Goal: Information Seeking & Learning: Learn about a topic

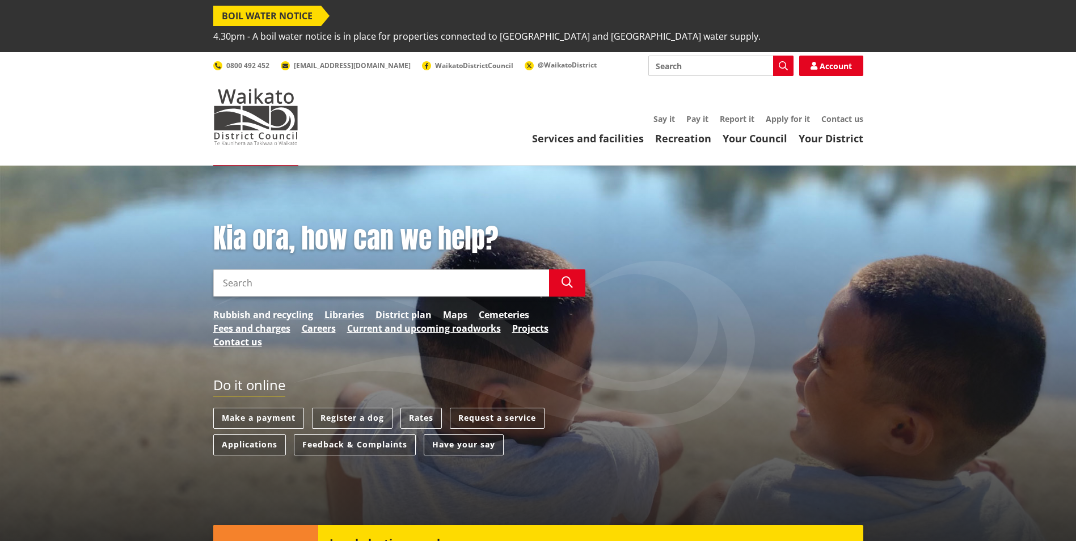
click at [233, 269] on input "Search" at bounding box center [381, 282] width 336 height 27
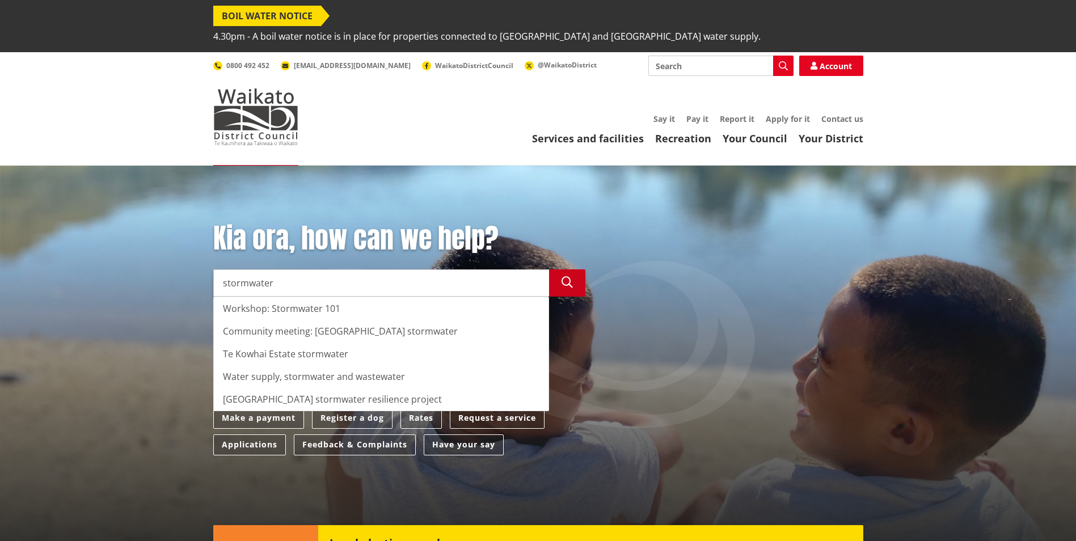
type input "stormwater"
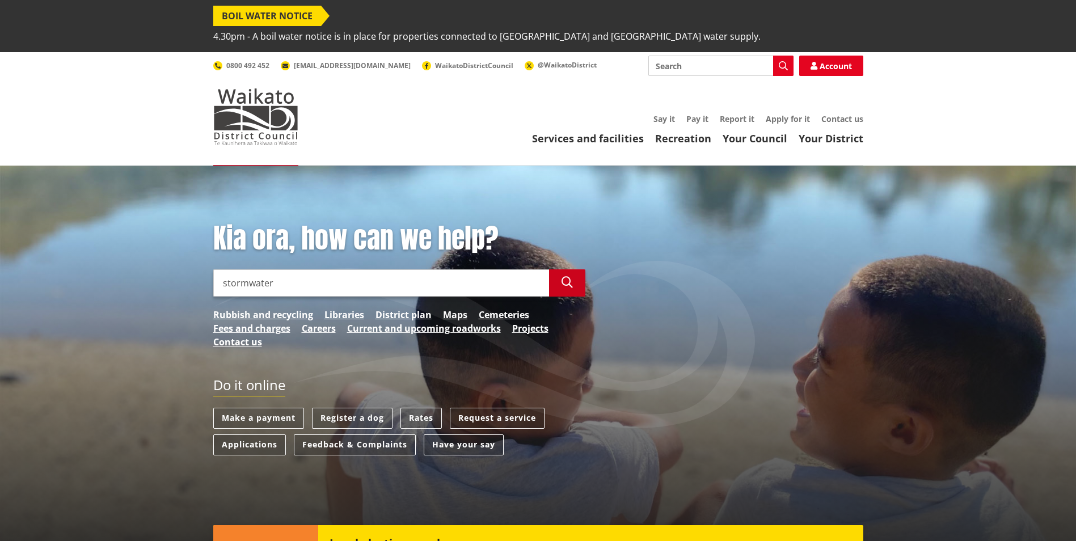
click at [576, 269] on button "Search" at bounding box center [567, 282] width 36 height 27
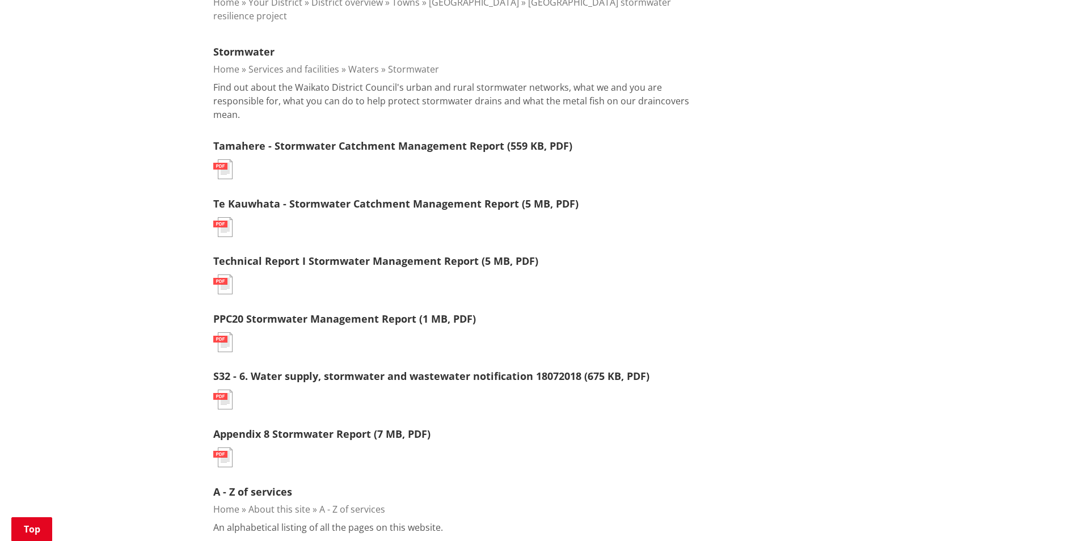
scroll to position [624, 0]
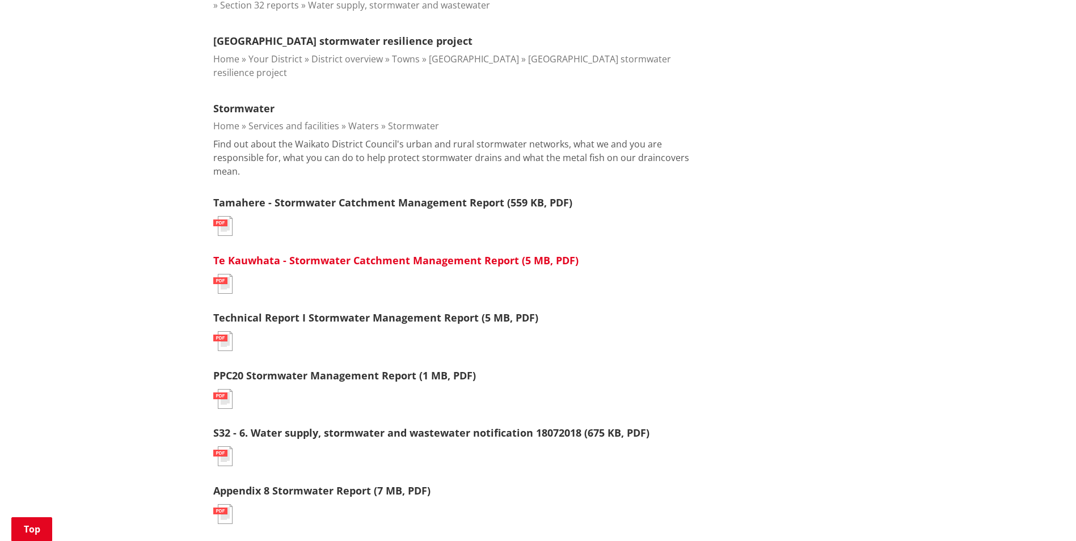
click at [371, 254] on link "Te Kauwhata - Stormwater Catchment Management Report (5 MB, PDF)" at bounding box center [395, 261] width 365 height 14
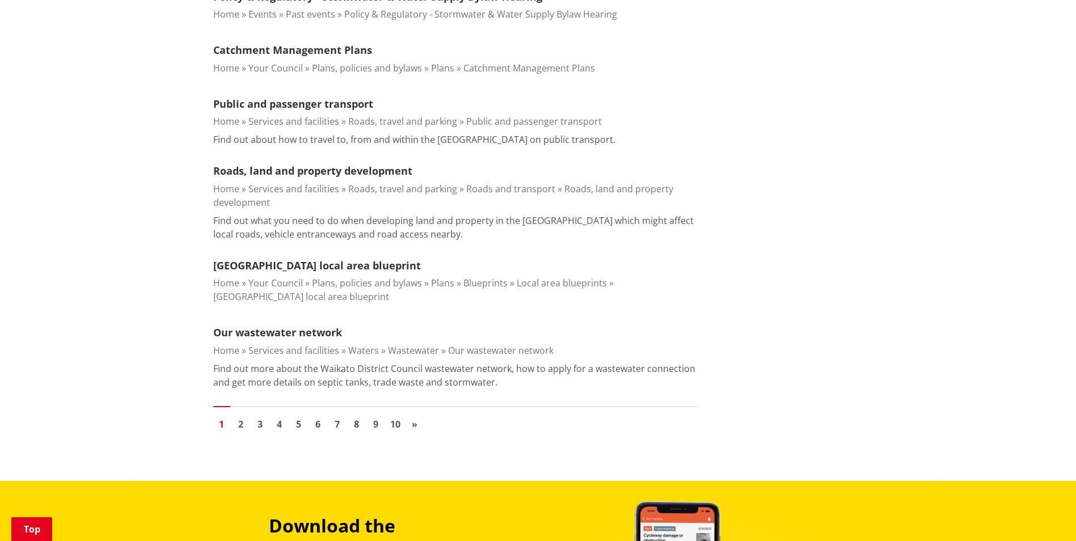
scroll to position [1305, 0]
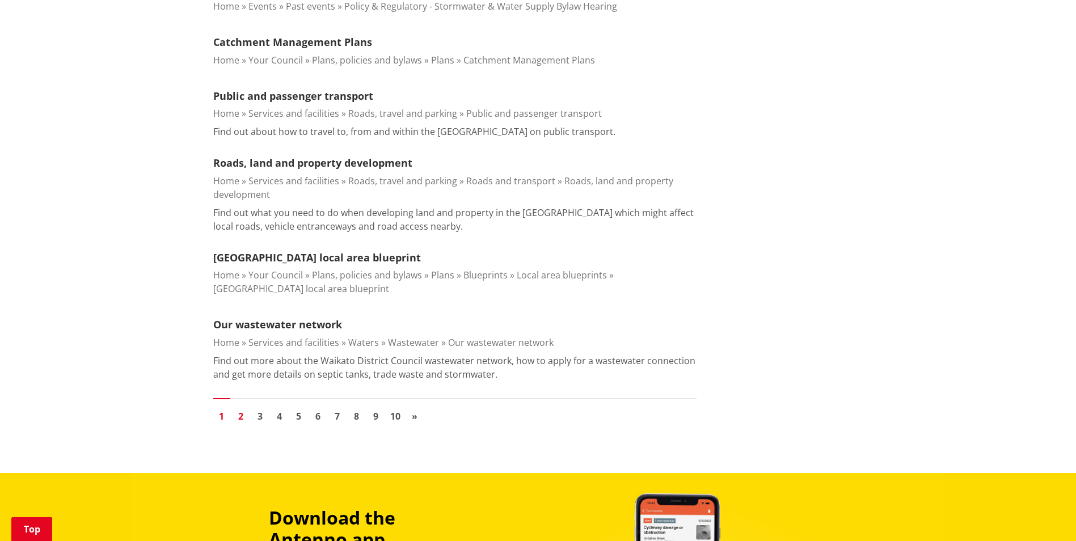
click at [239, 408] on link "2" at bounding box center [241, 416] width 17 height 17
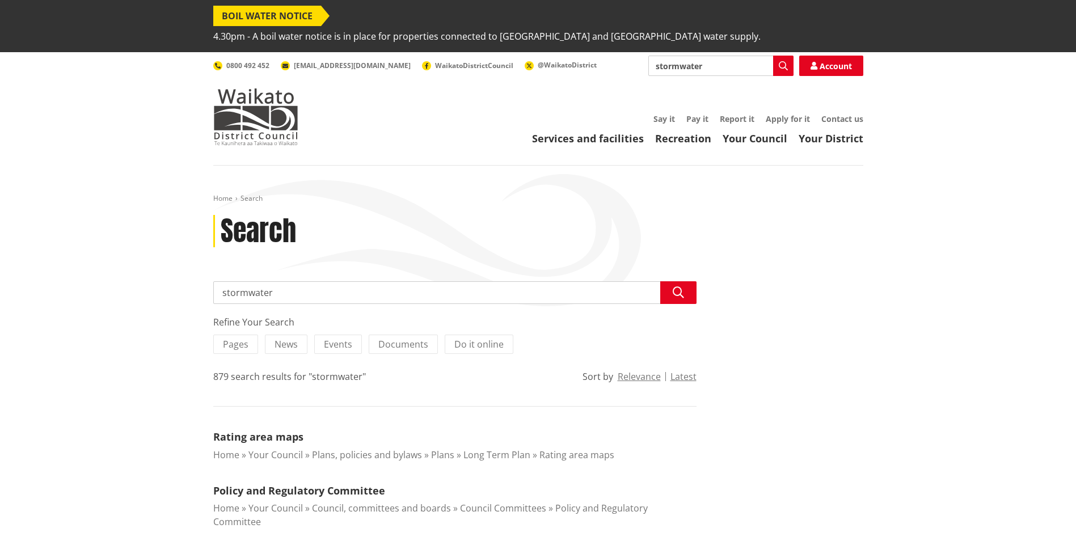
click at [336, 281] on input "stormwater" at bounding box center [454, 292] width 483 height 23
type input "stormwater comprehensive consent"
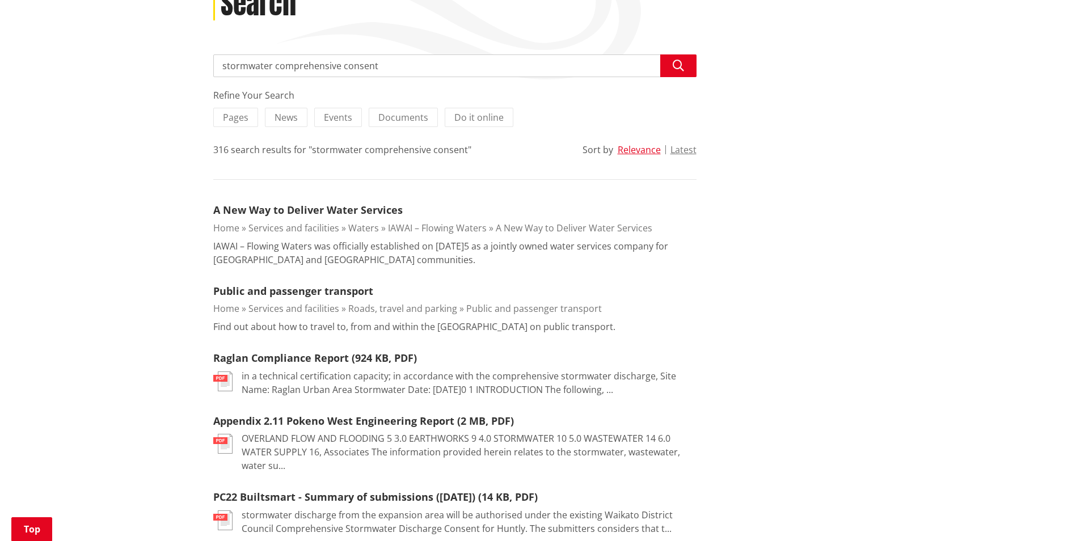
scroll to position [284, 0]
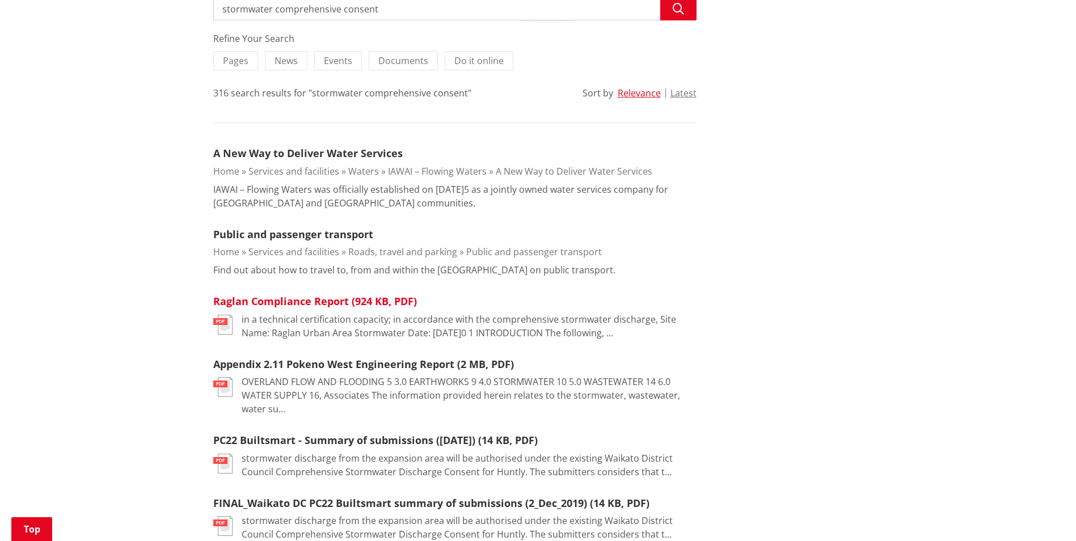
click at [258, 294] on link "Raglan Compliance Report (924 KB, PDF)" at bounding box center [315, 301] width 204 height 14
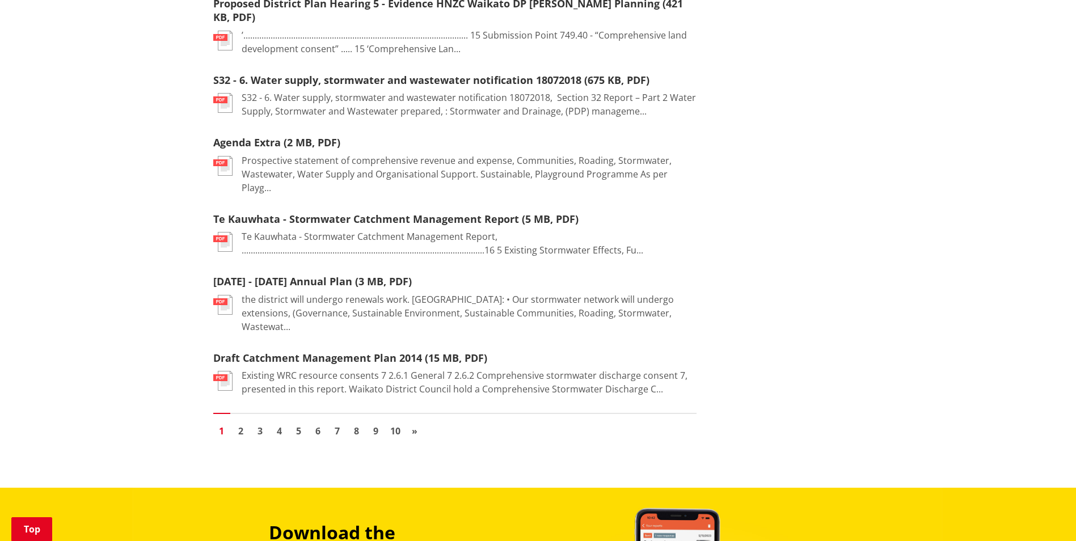
scroll to position [1362, 0]
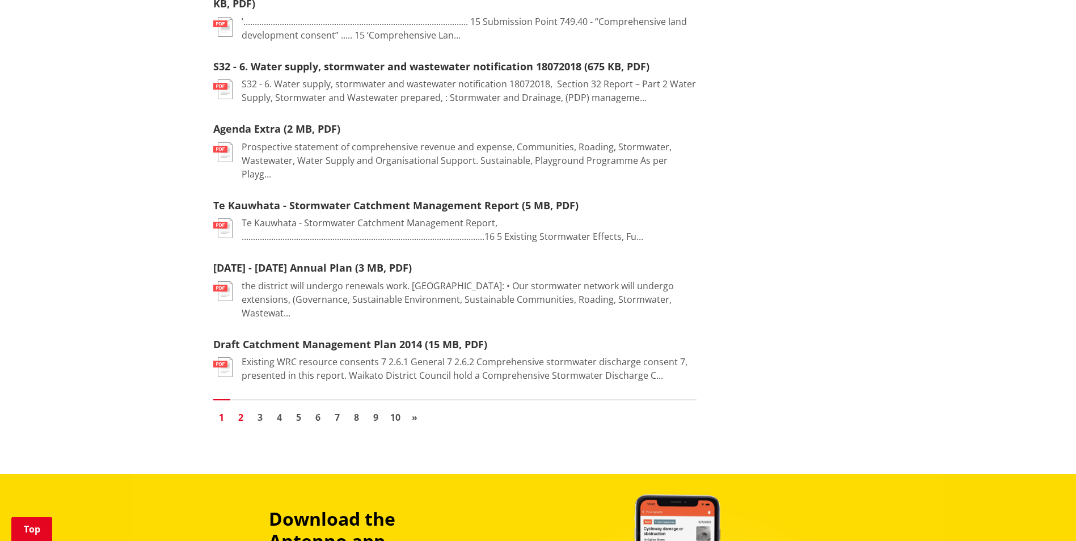
click at [241, 409] on link "2" at bounding box center [241, 417] width 17 height 17
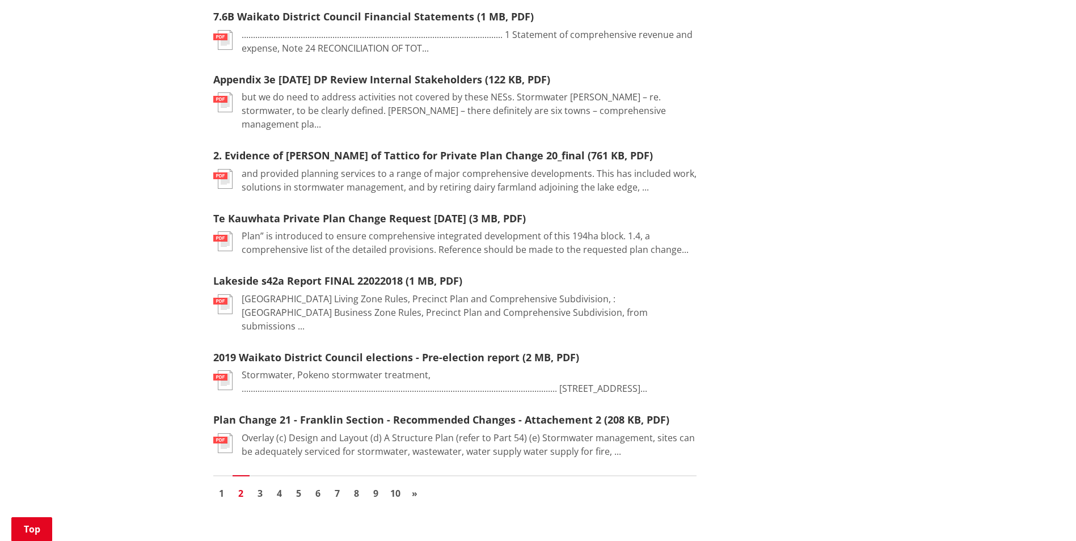
scroll to position [1248, 0]
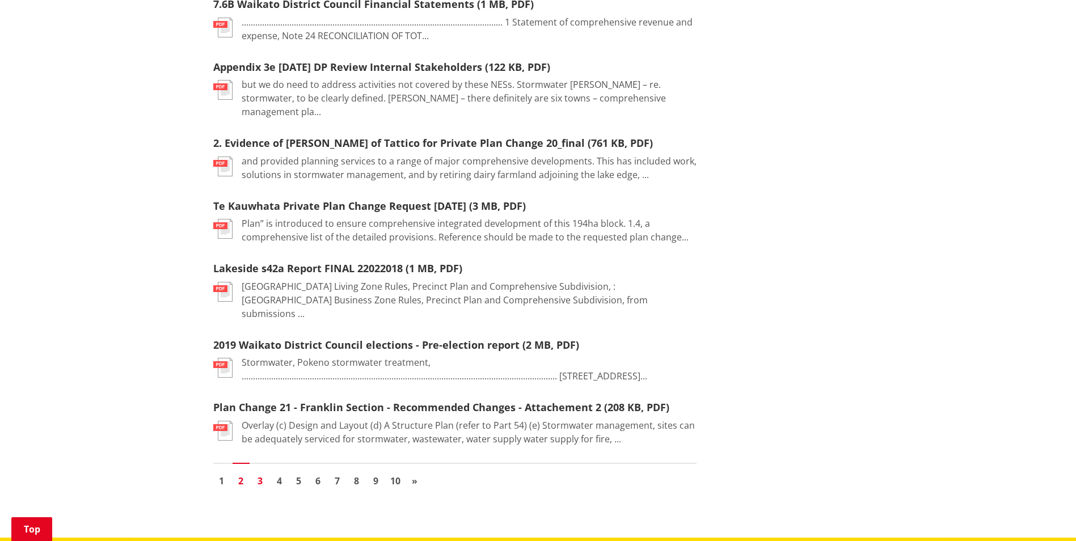
click at [262, 473] on link "3" at bounding box center [260, 481] width 17 height 17
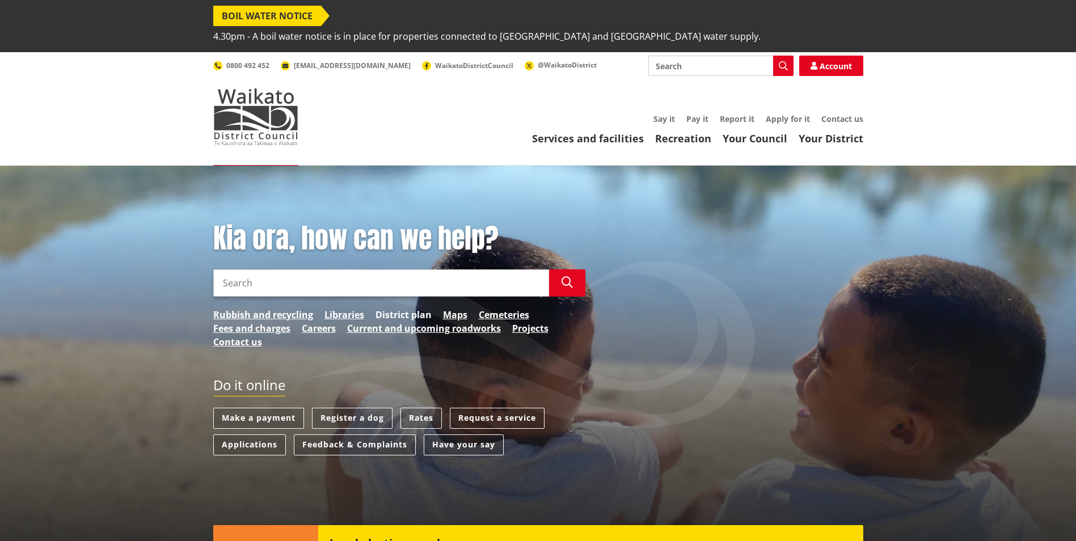
click at [401, 308] on link "District plan" at bounding box center [404, 315] width 56 height 14
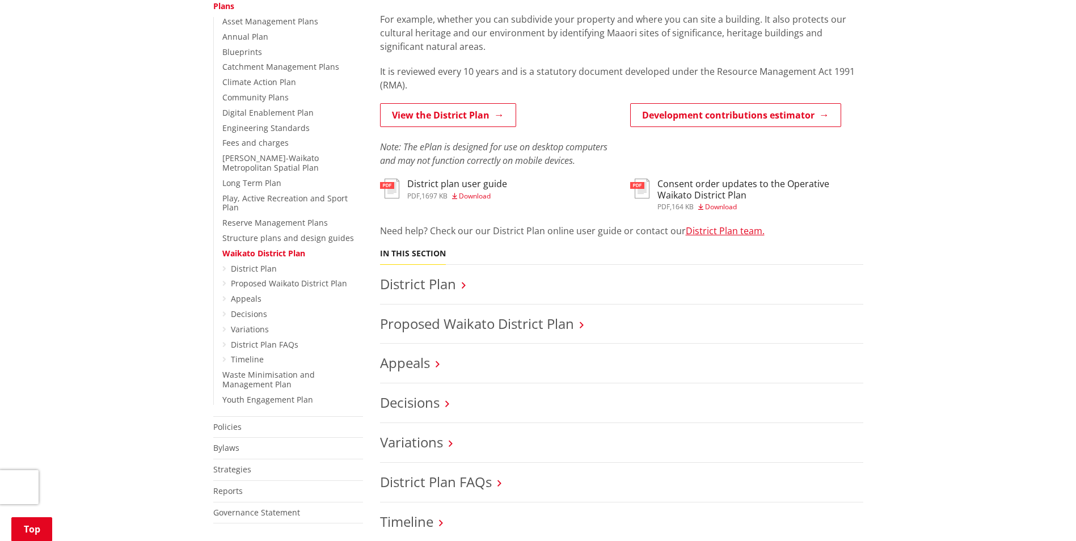
scroll to position [340, 0]
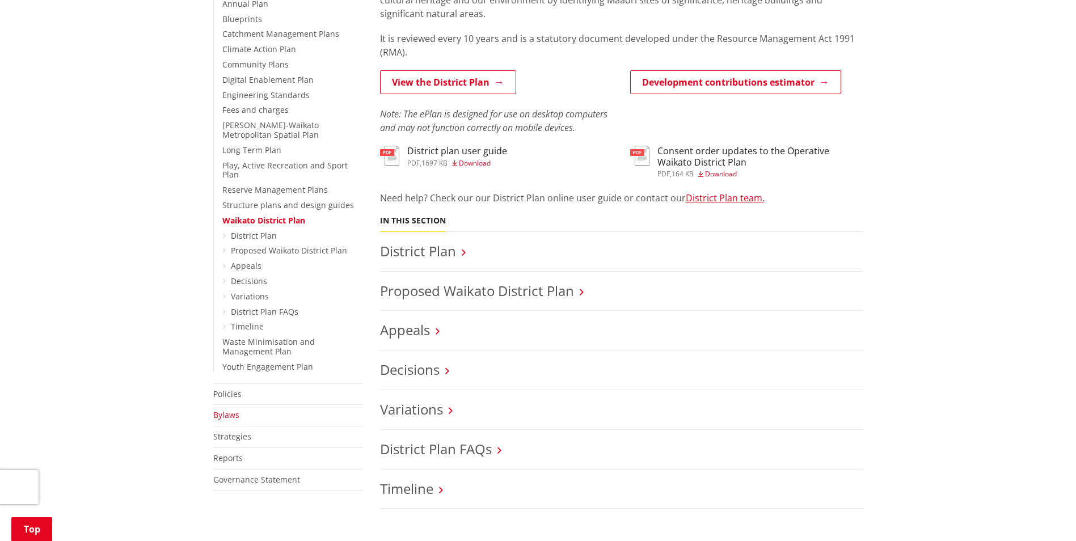
click at [224, 410] on link "Bylaws" at bounding box center [226, 415] width 26 height 11
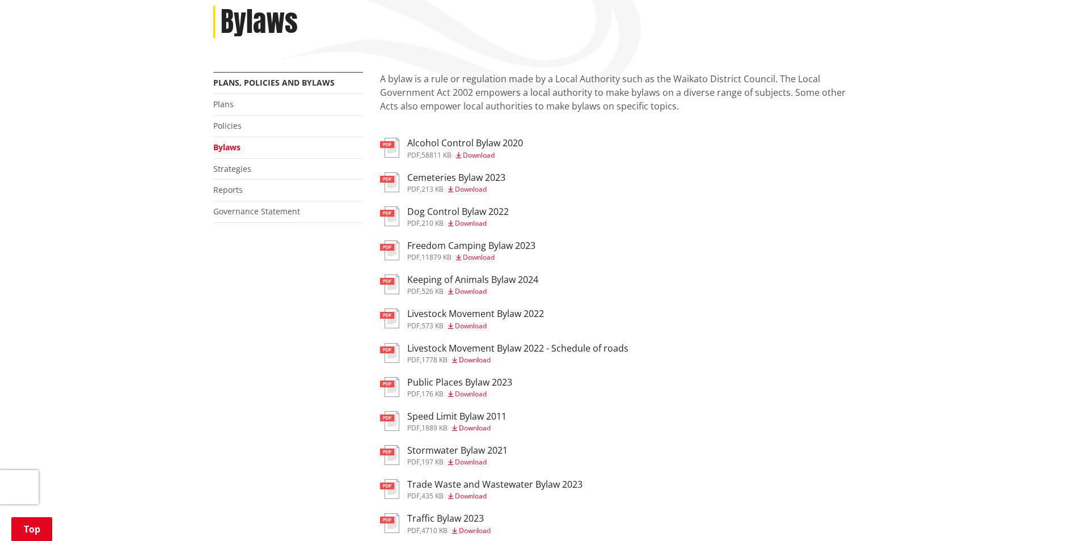
scroll to position [227, 0]
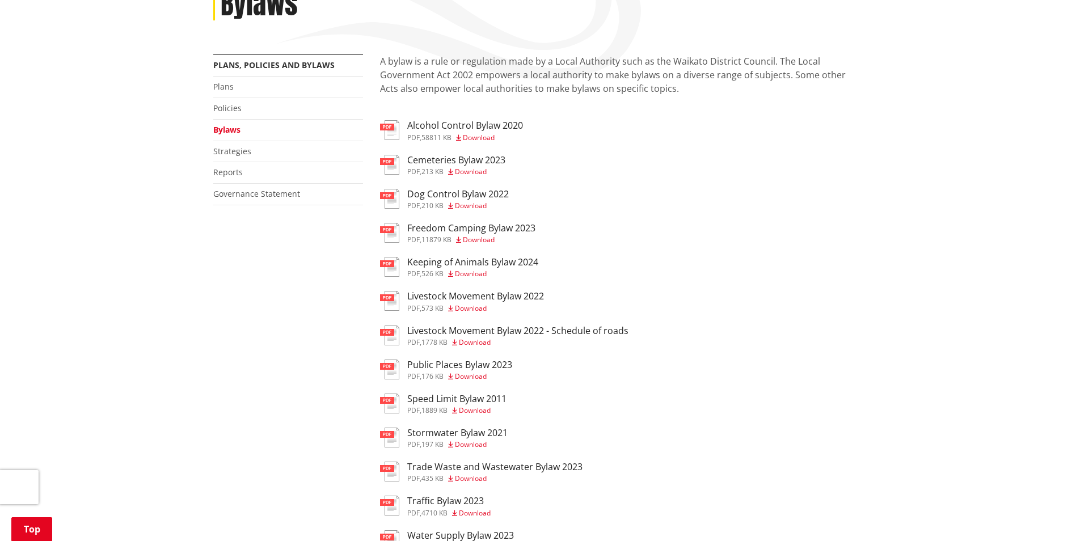
click at [470, 428] on h3 "Stormwater Bylaw 2021" at bounding box center [457, 433] width 100 height 11
